Goal: Task Accomplishment & Management: Manage account settings

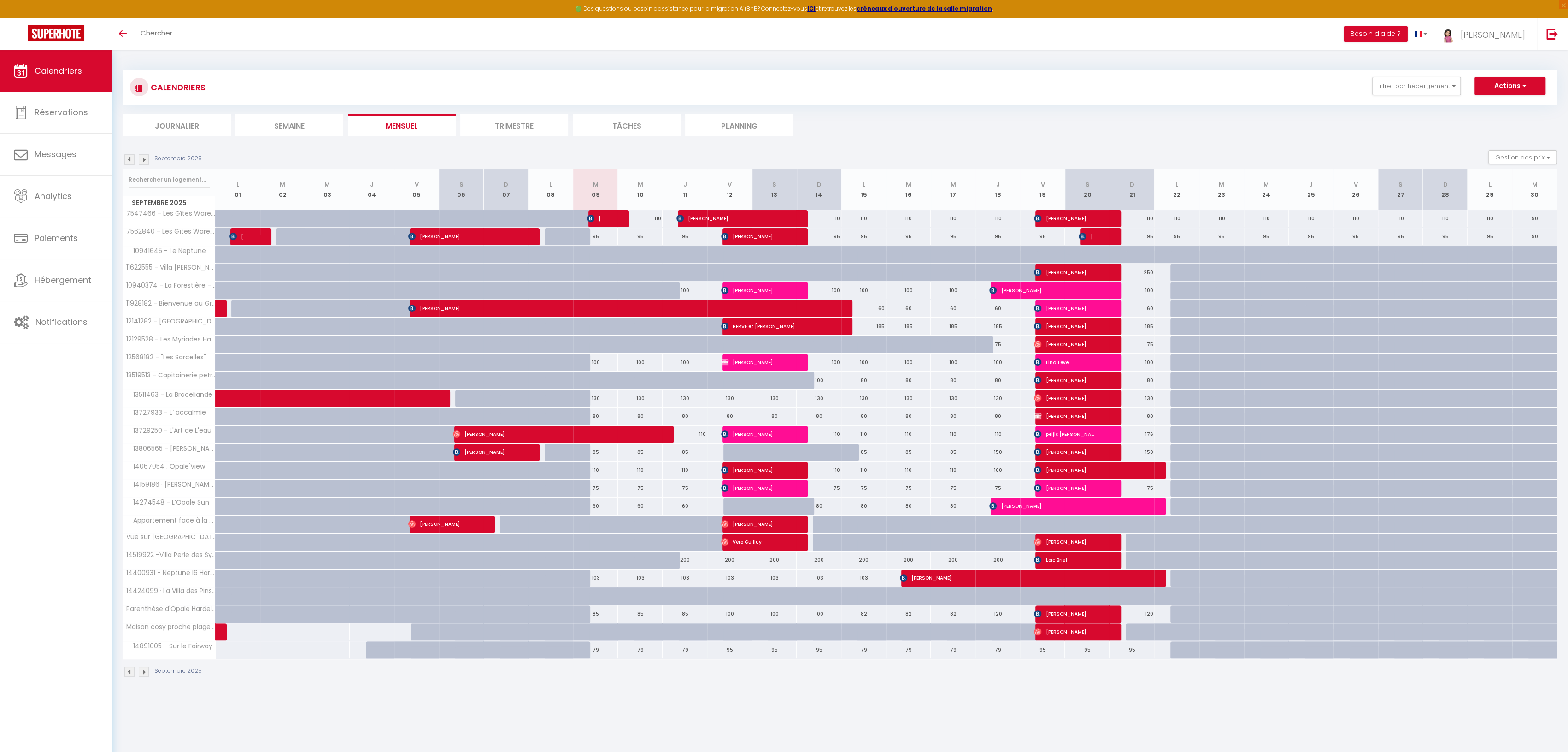
scroll to position [1, 0]
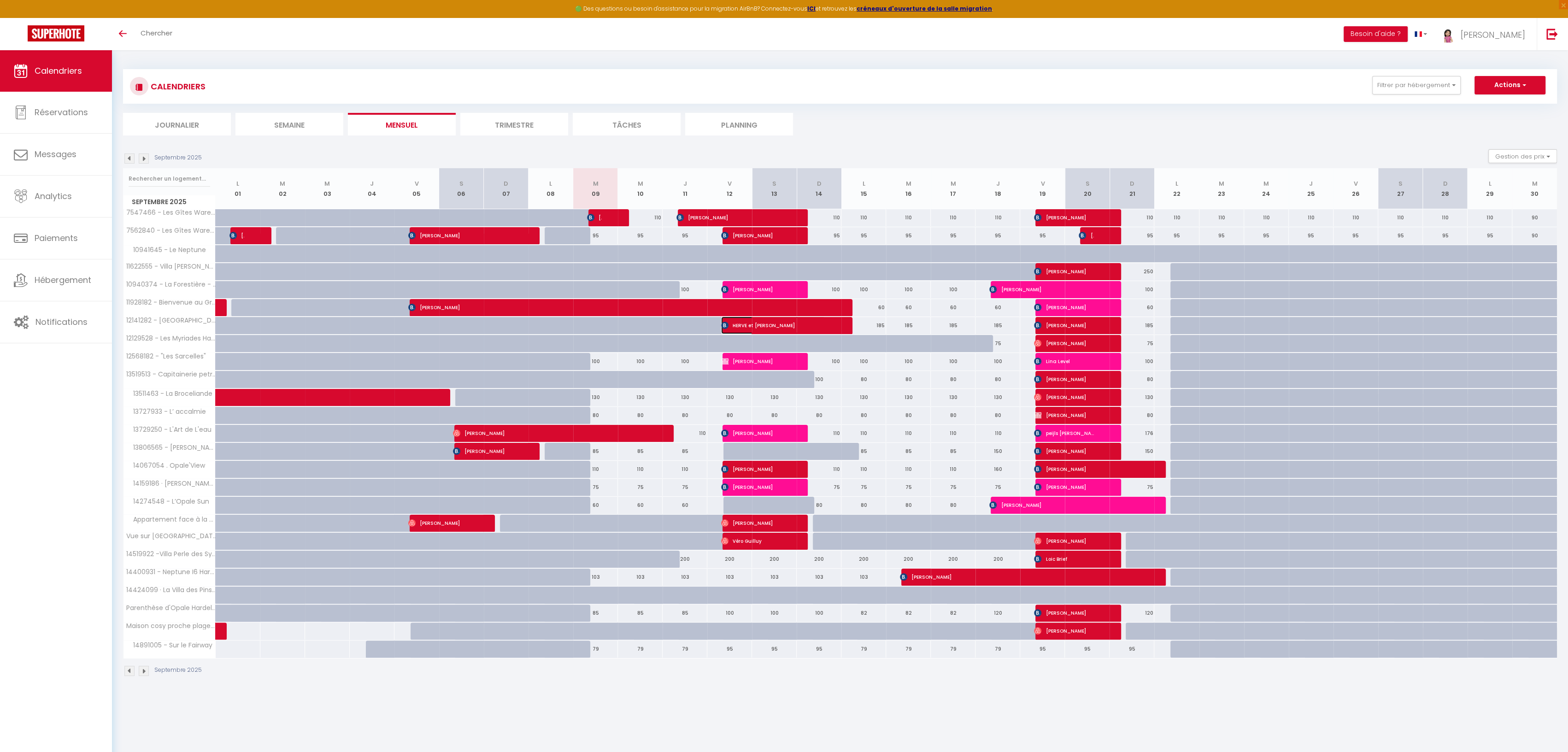
click at [730, 323] on span "HERVE et [PERSON_NAME]" at bounding box center [774, 325] width 104 height 18
select select "OK"
select select "KO"
select select "0"
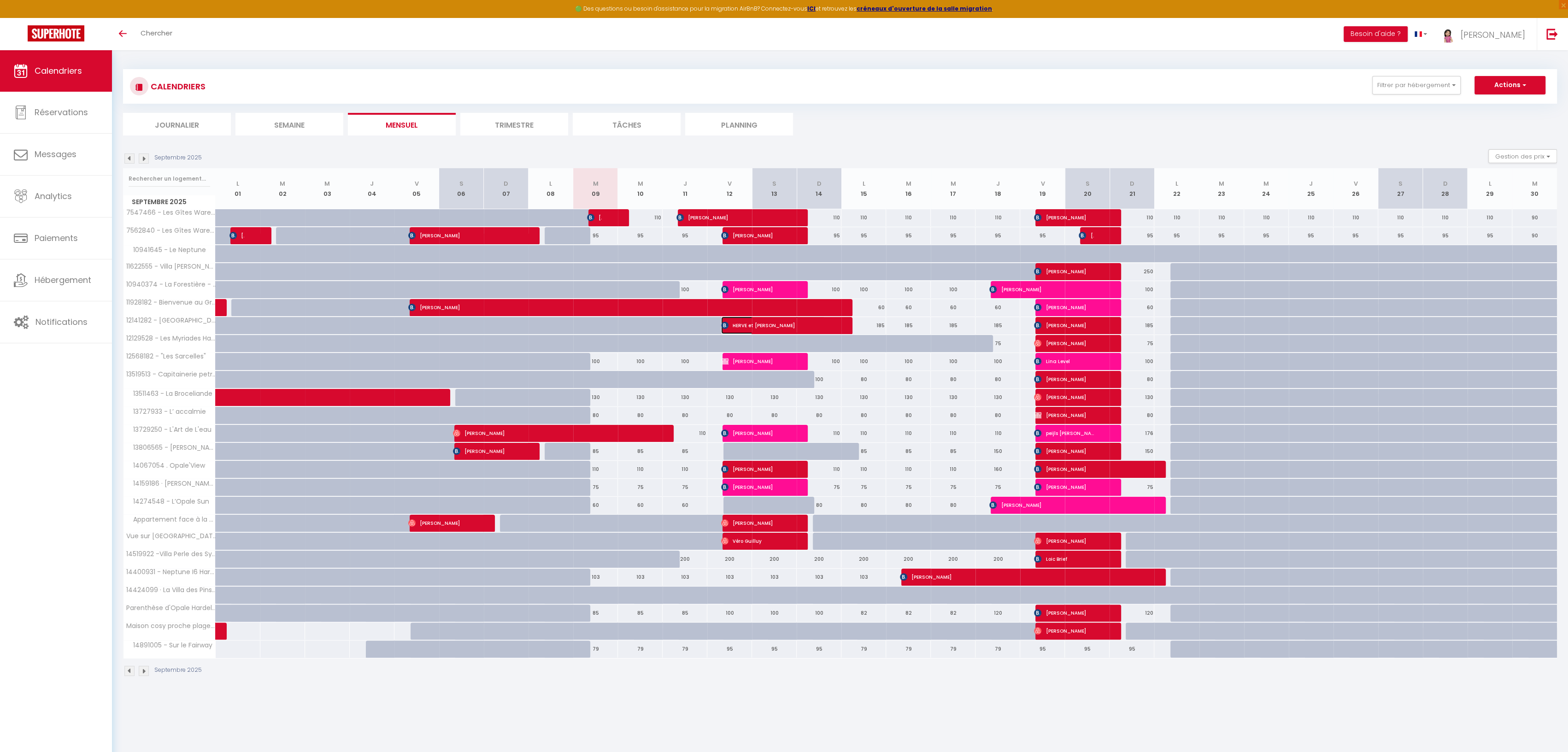
select select "1"
select select
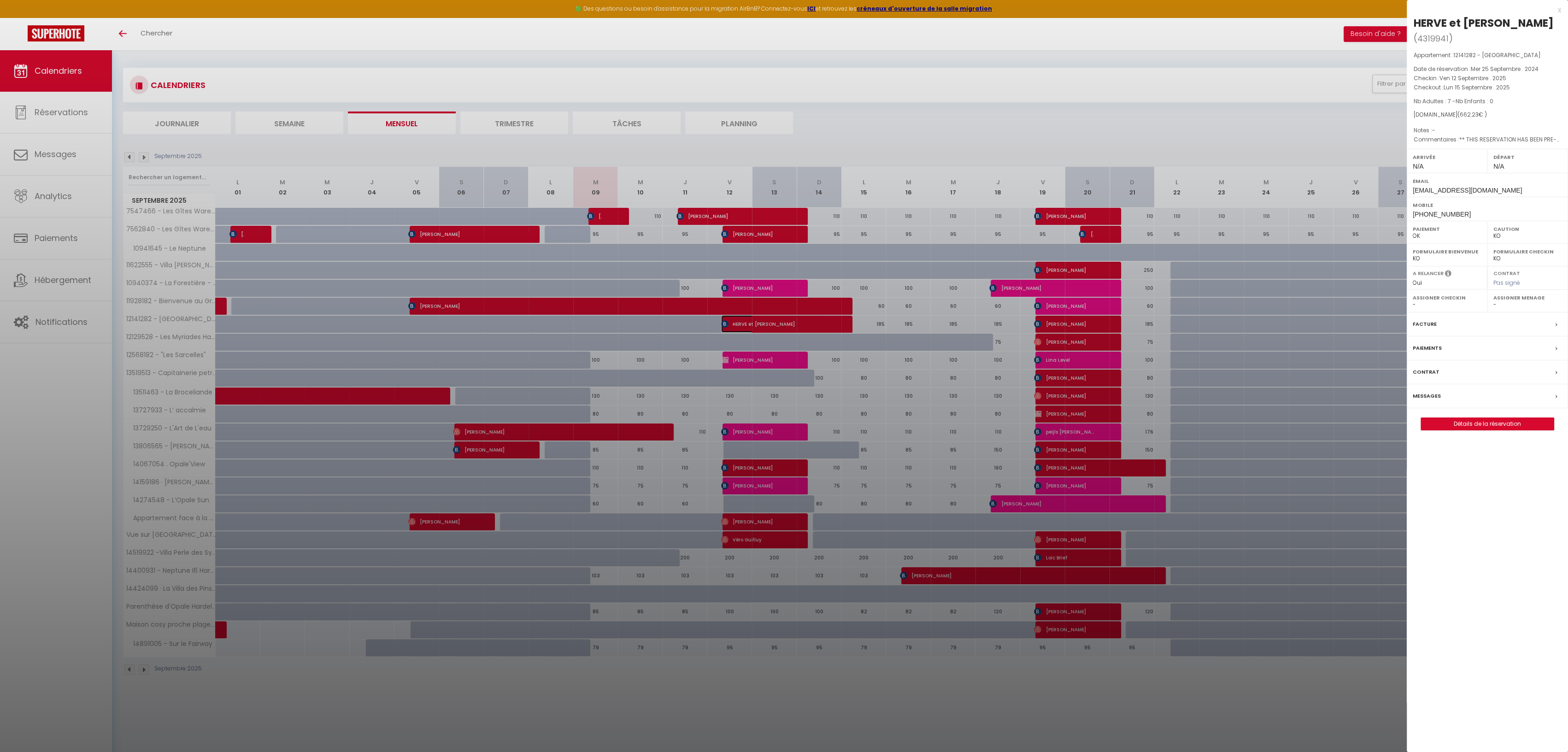
scroll to position [3, 0]
click at [1560, 9] on div "x" at bounding box center [1484, 10] width 154 height 11
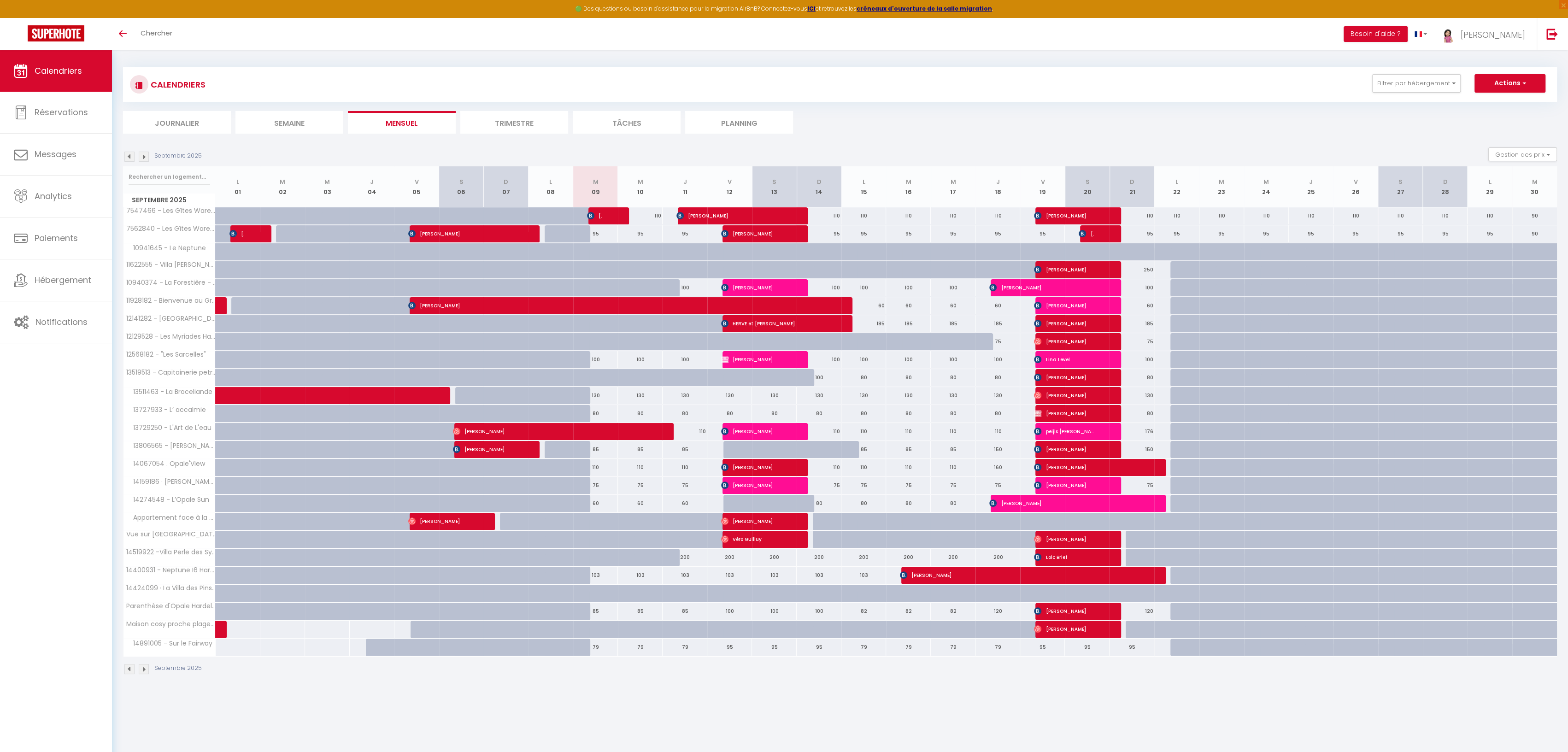
click at [131, 156] on img at bounding box center [130, 157] width 10 height 10
